Goal: Find specific page/section: Find specific page/section

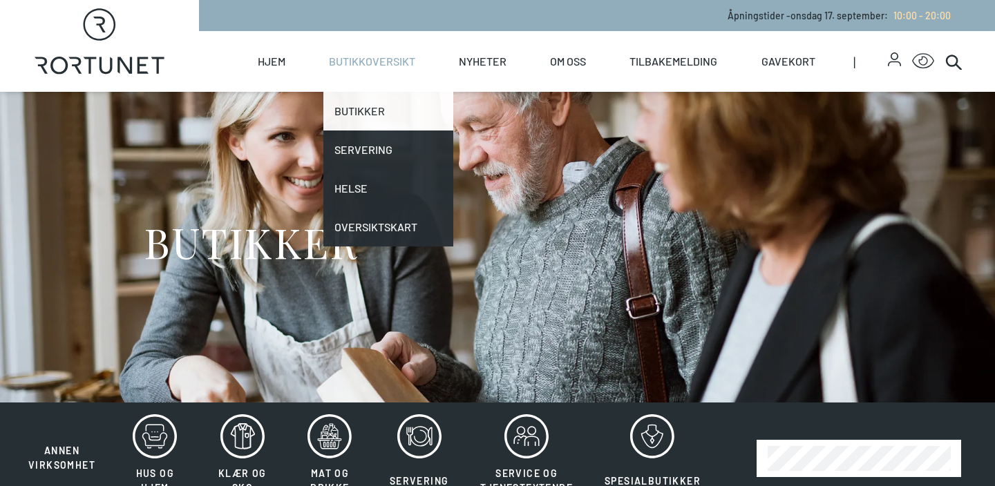
click at [364, 113] on link "Butikker" at bounding box center [388, 111] width 130 height 39
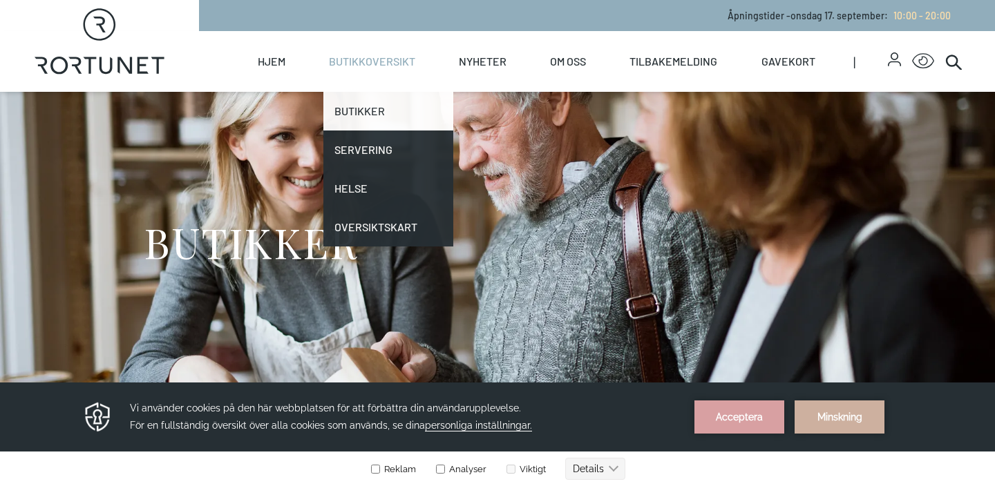
click at [364, 113] on link "Butikker" at bounding box center [388, 111] width 130 height 39
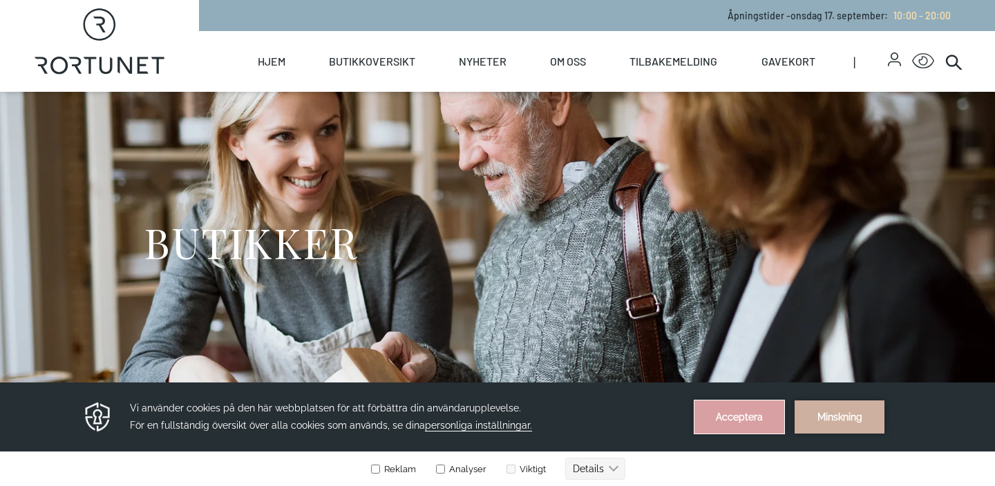
click at [764, 428] on button "Acceptera" at bounding box center [739, 417] width 90 height 33
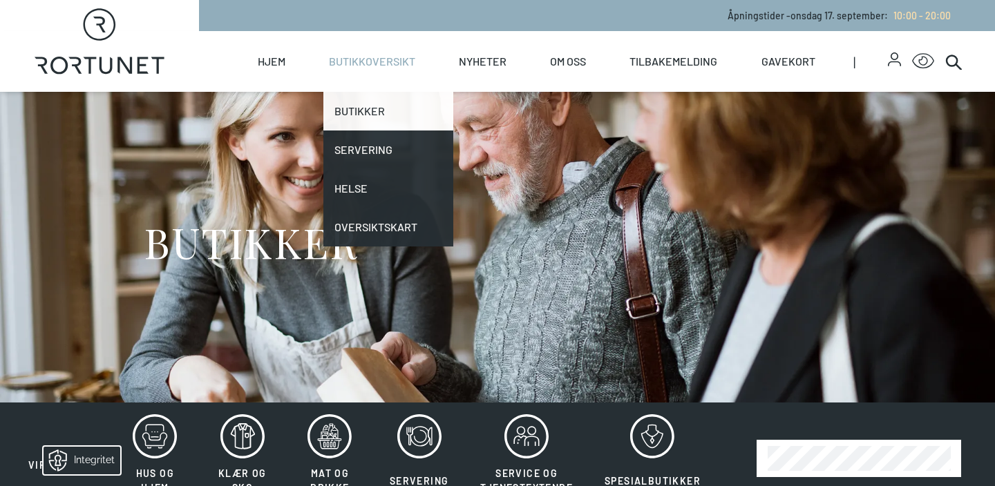
click at [372, 113] on link "Butikker" at bounding box center [388, 111] width 130 height 39
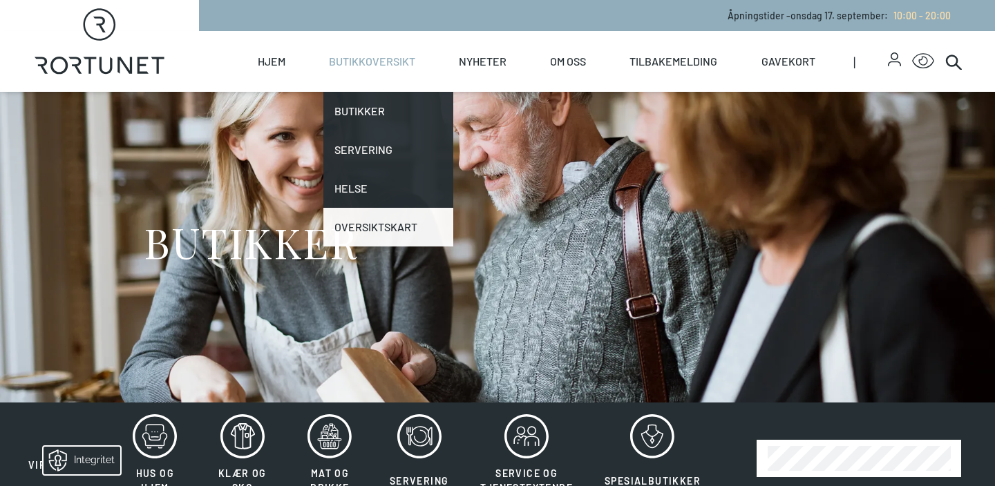
click at [412, 222] on link "Oversiktskart" at bounding box center [388, 227] width 130 height 39
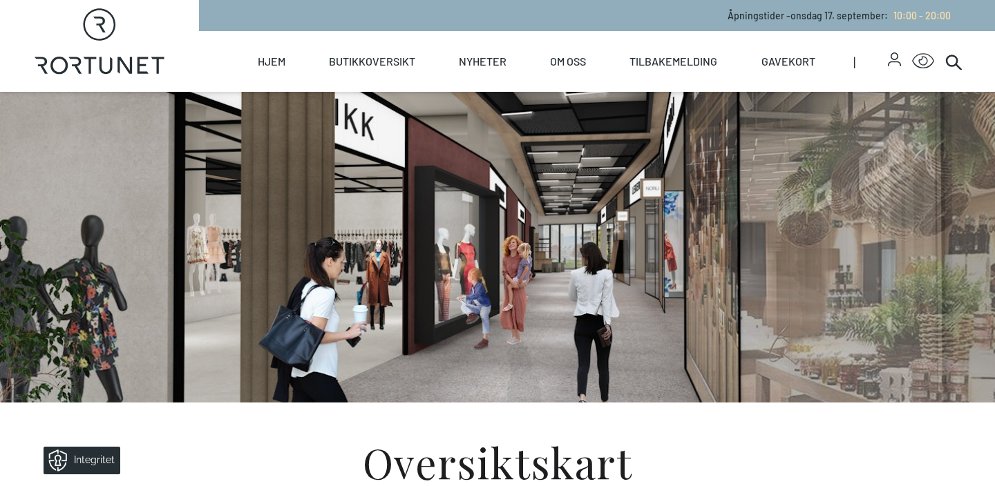
scroll to position [316, 0]
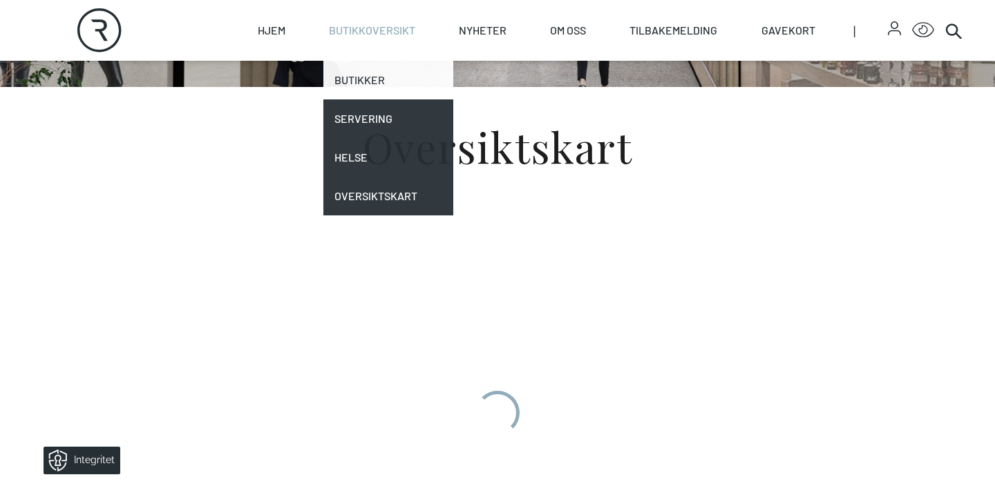
click at [386, 80] on link "Butikker" at bounding box center [388, 80] width 130 height 39
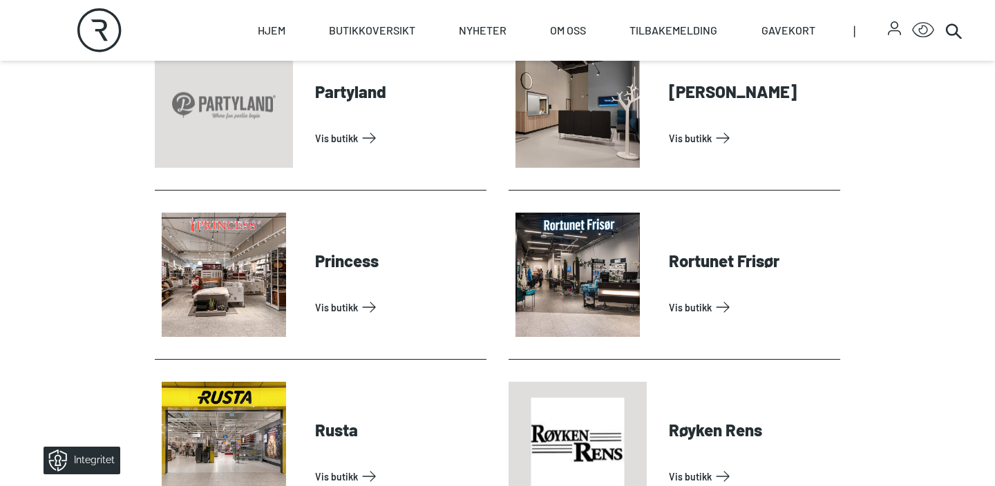
scroll to position [3170, 0]
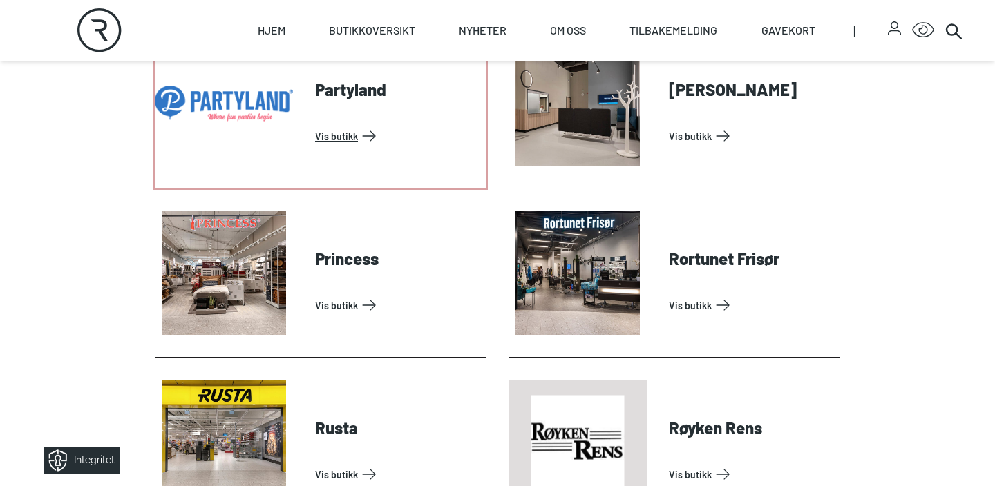
click at [347, 132] on link "Vis butikk" at bounding box center [398, 136] width 166 height 22
